Goal: Find specific page/section: Find specific page/section

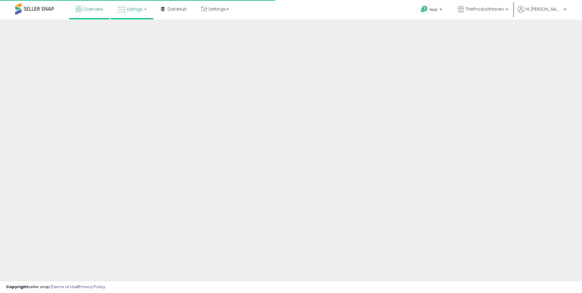
click at [141, 14] on link "Listings" at bounding box center [132, 9] width 38 height 18
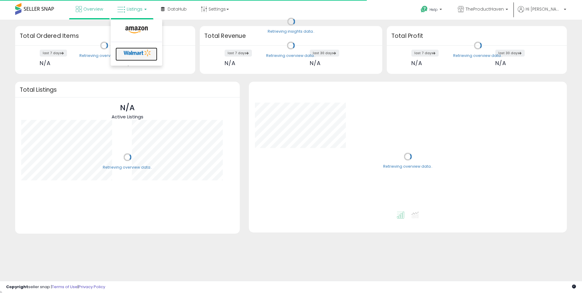
click at [137, 54] on icon at bounding box center [138, 52] width 32 height 9
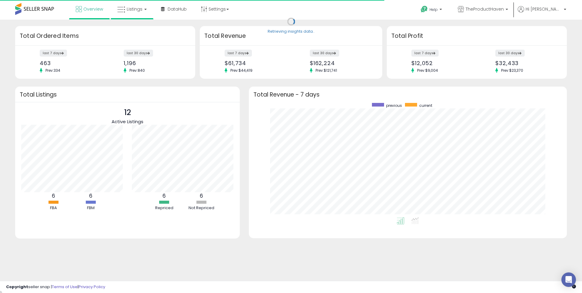
scroll to position [115, 306]
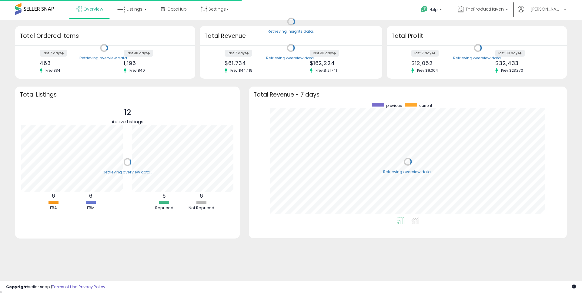
scroll to position [115, 306]
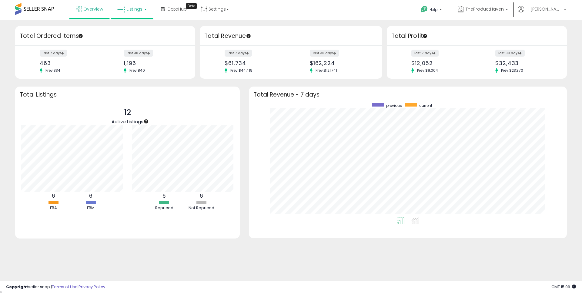
click at [133, 17] on link "Listings" at bounding box center [132, 9] width 38 height 18
click at [130, 52] on icon at bounding box center [138, 52] width 32 height 9
